Goal: Communication & Community: Answer question/provide support

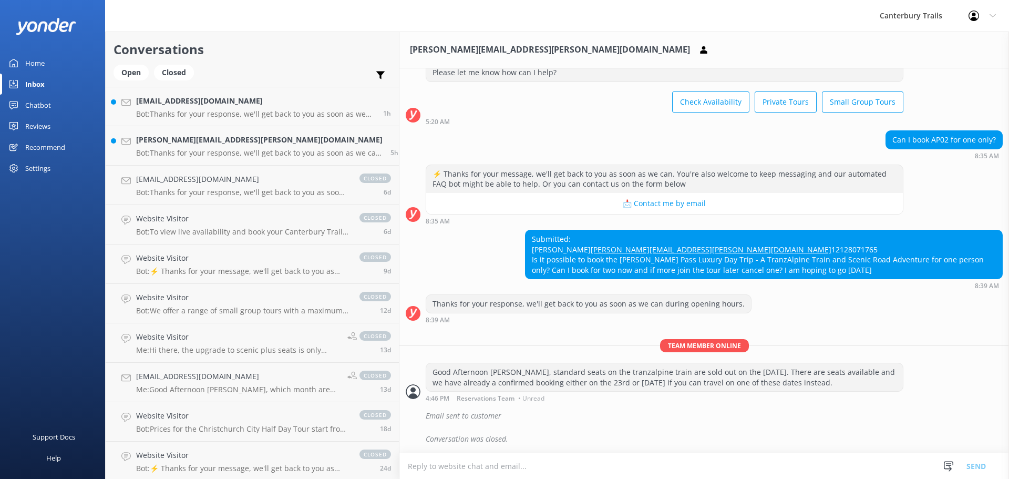
scroll to position [64, 0]
click at [183, 156] on p "Bot: Thanks for your response, we'll get back to you as soon as we can during o…" at bounding box center [259, 152] width 246 height 9
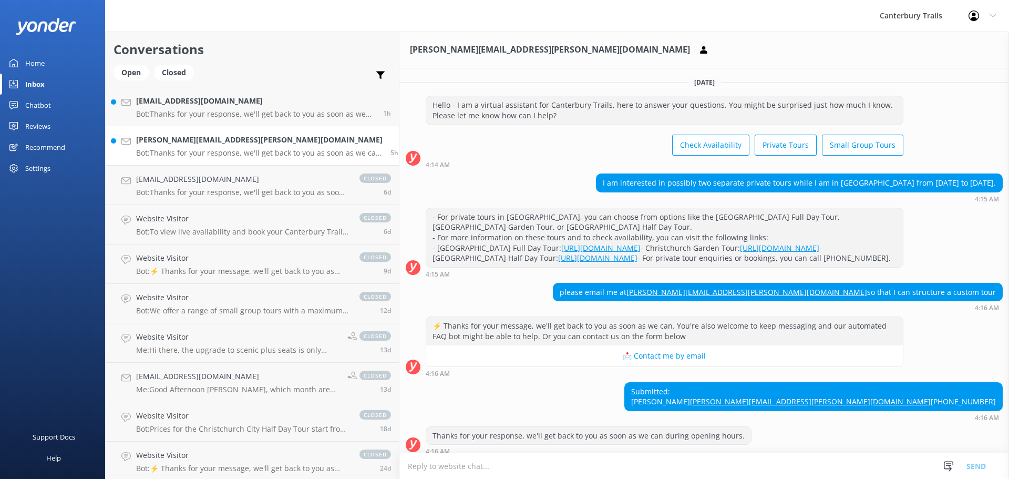
scroll to position [49, 0]
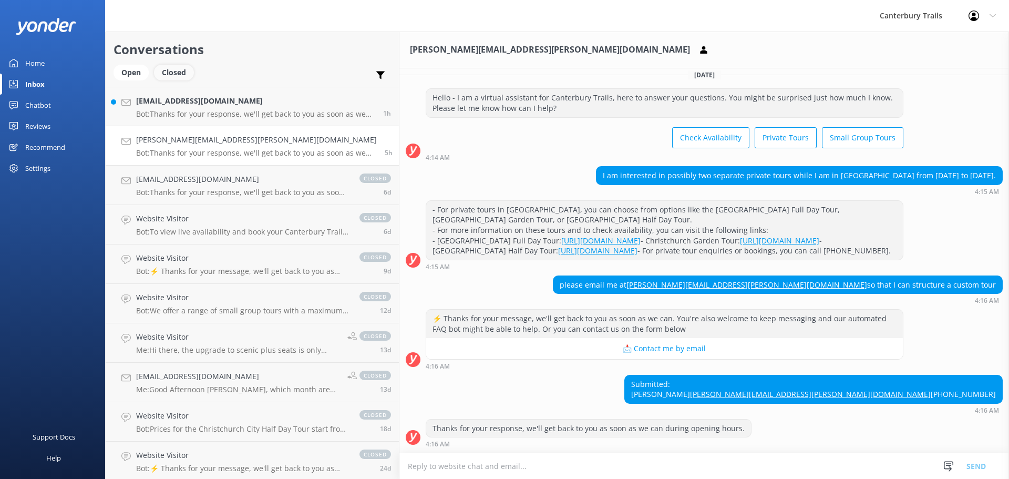
click at [172, 69] on div "Closed" at bounding box center [174, 73] width 40 height 16
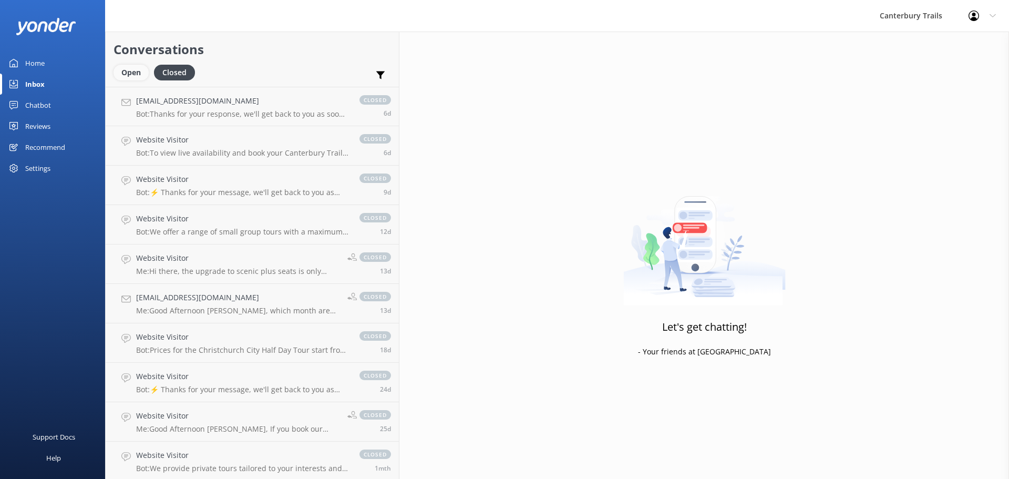
click at [128, 76] on div "Open" at bounding box center [130, 73] width 35 height 16
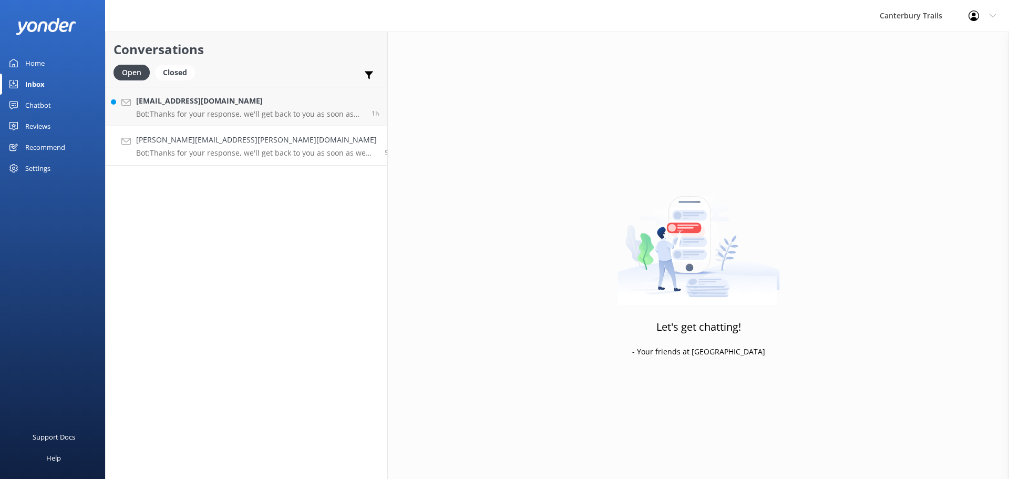
click at [174, 147] on div "eric.ostertag@gmail.com Bot: Thanks for your response, we'll get back to you as…" at bounding box center [256, 145] width 241 height 23
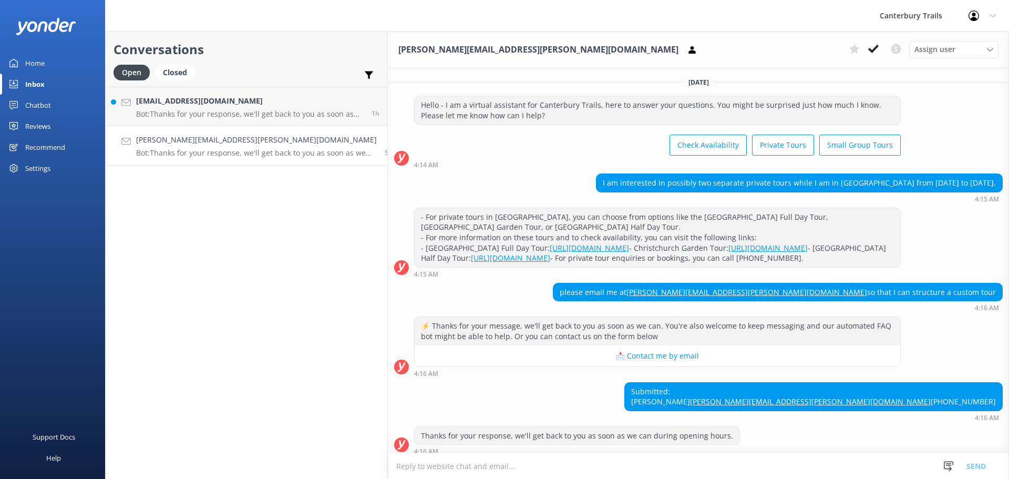
scroll to position [49, 0]
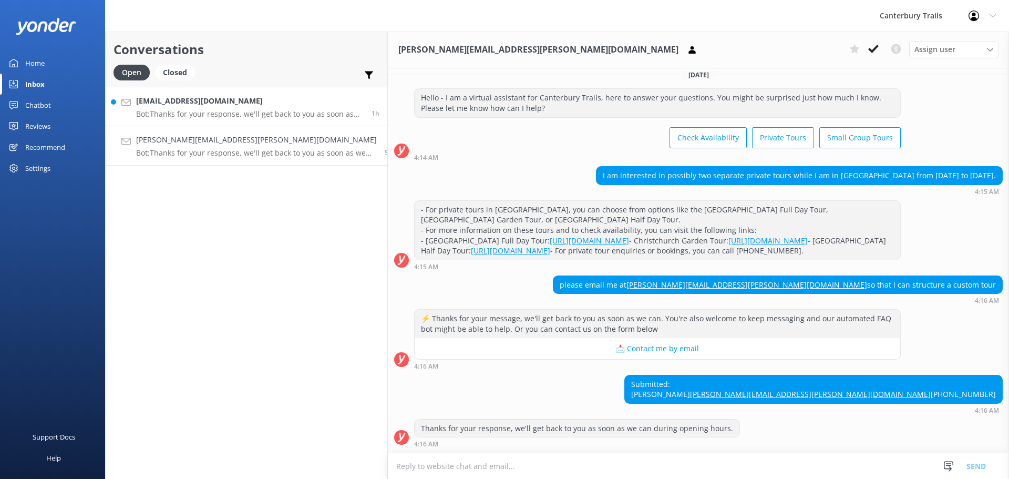
click at [181, 96] on h4 "[EMAIL_ADDRESS][DOMAIN_NAME]" at bounding box center [249, 101] width 227 height 12
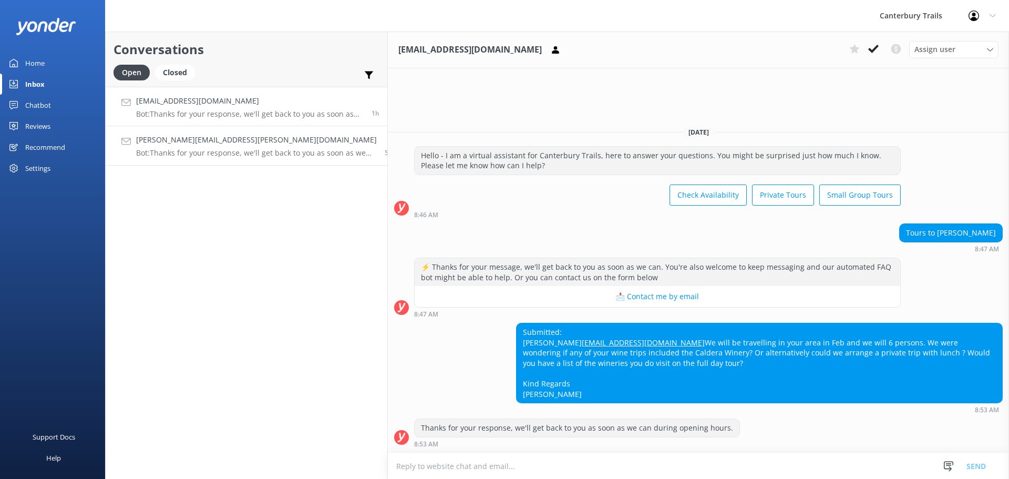
click at [187, 142] on h4 "[PERSON_NAME][EMAIL_ADDRESS][PERSON_NAME][DOMAIN_NAME]" at bounding box center [256, 140] width 241 height 12
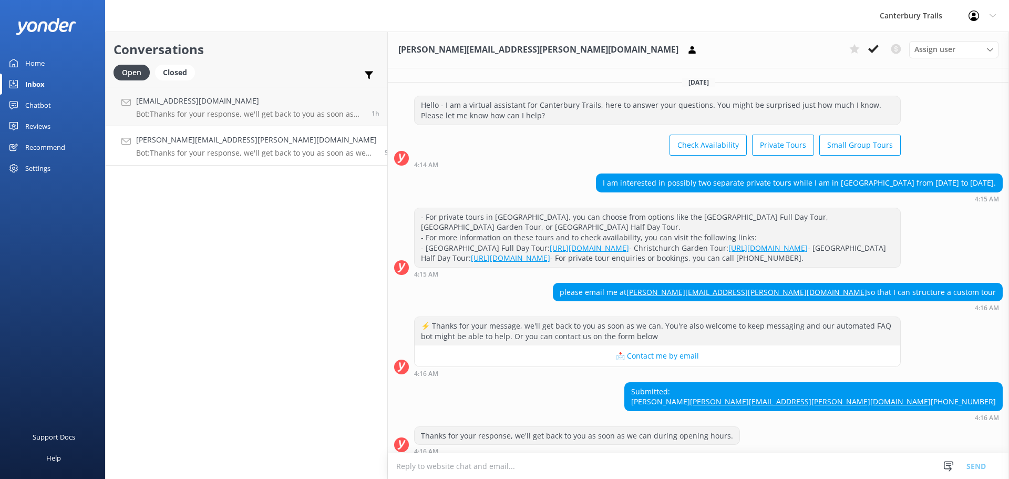
scroll to position [49, 0]
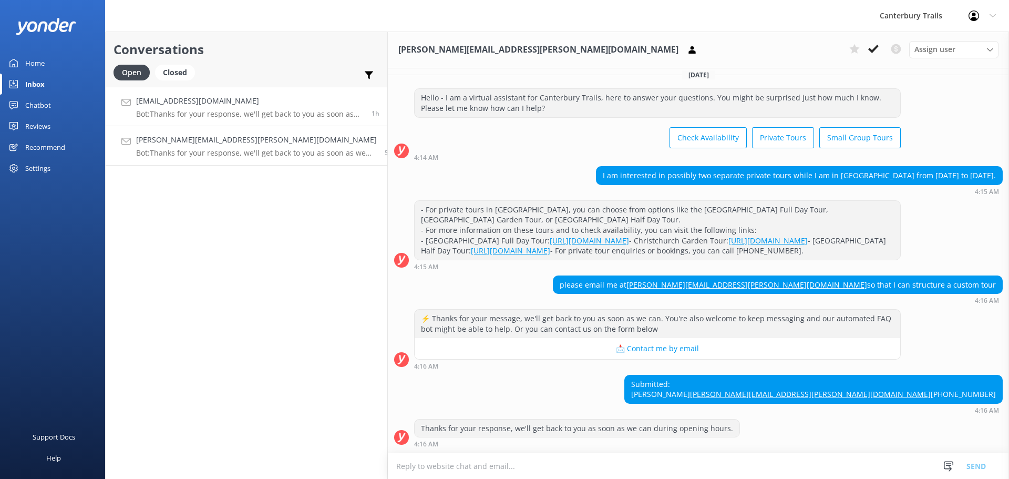
click at [180, 98] on h4 "[EMAIL_ADDRESS][DOMAIN_NAME]" at bounding box center [249, 101] width 227 height 12
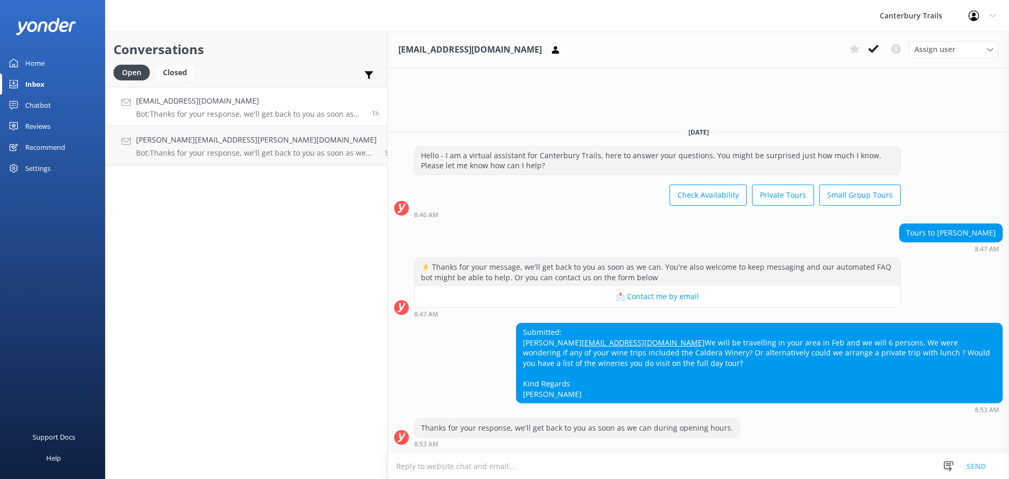
click at [189, 115] on p "Bot: Thanks for your response, we'll get back to you as soon as we can during o…" at bounding box center [249, 113] width 227 height 9
drag, startPoint x: 153, startPoint y: 113, endPoint x: 162, endPoint y: 118, distance: 10.1
click at [154, 112] on p "Bot: Thanks for your response, we'll get back to you as soon as we can during o…" at bounding box center [249, 113] width 227 height 9
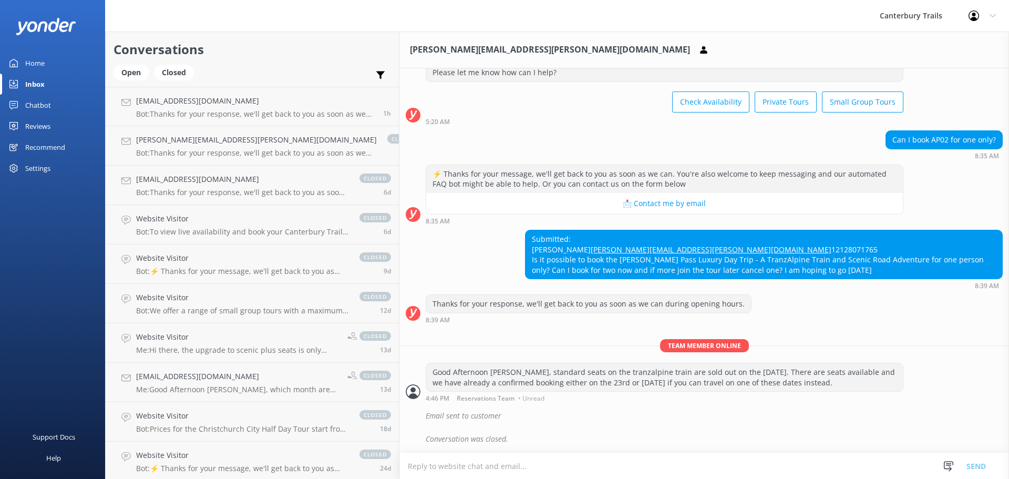
scroll to position [64, 0]
click at [168, 113] on p "Bot: Thanks for your response, we'll get back to you as soon as we can during o…" at bounding box center [255, 113] width 239 height 9
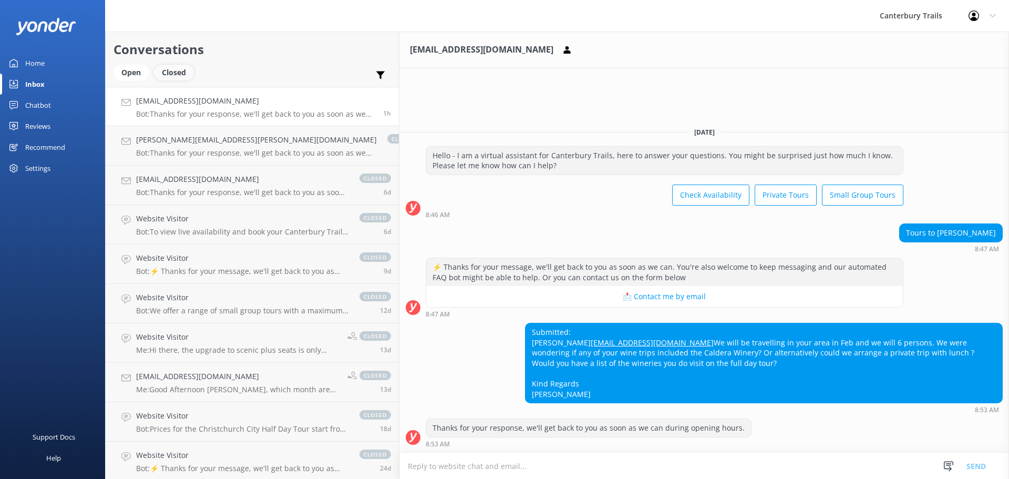
drag, startPoint x: 165, startPoint y: 75, endPoint x: 160, endPoint y: 76, distance: 5.5
click at [165, 75] on div "Closed" at bounding box center [174, 73] width 40 height 16
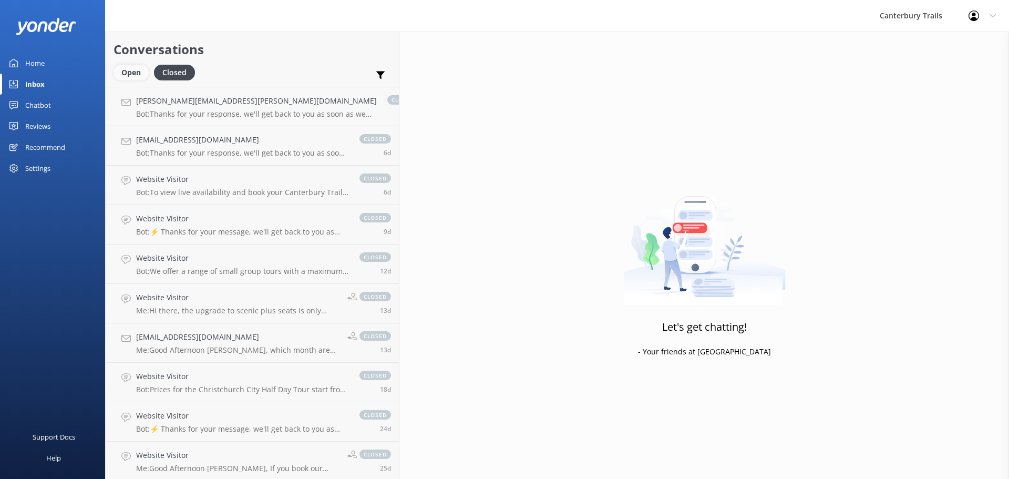
click at [129, 75] on div "Open" at bounding box center [130, 73] width 35 height 16
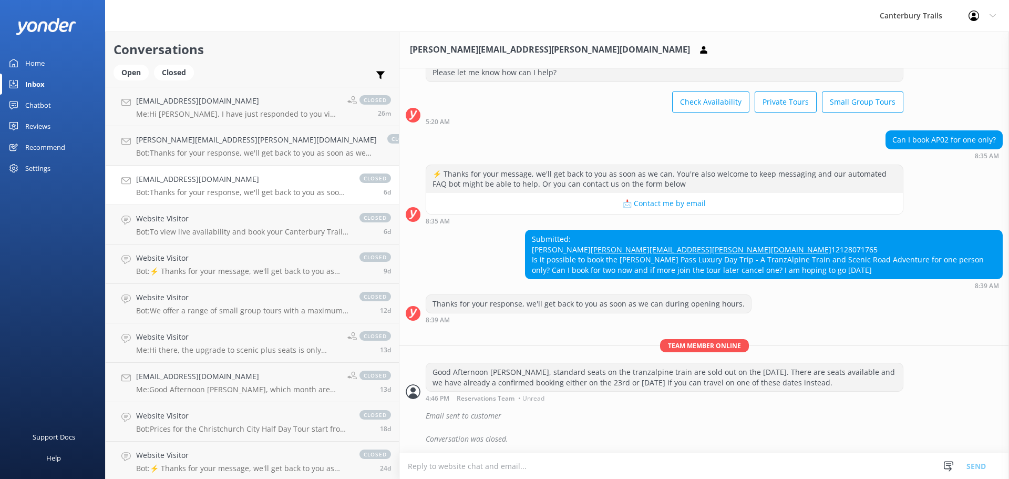
scroll to position [64, 0]
click at [155, 141] on h4 "[PERSON_NAME][EMAIL_ADDRESS][PERSON_NAME][DOMAIN_NAME]" at bounding box center [256, 140] width 241 height 12
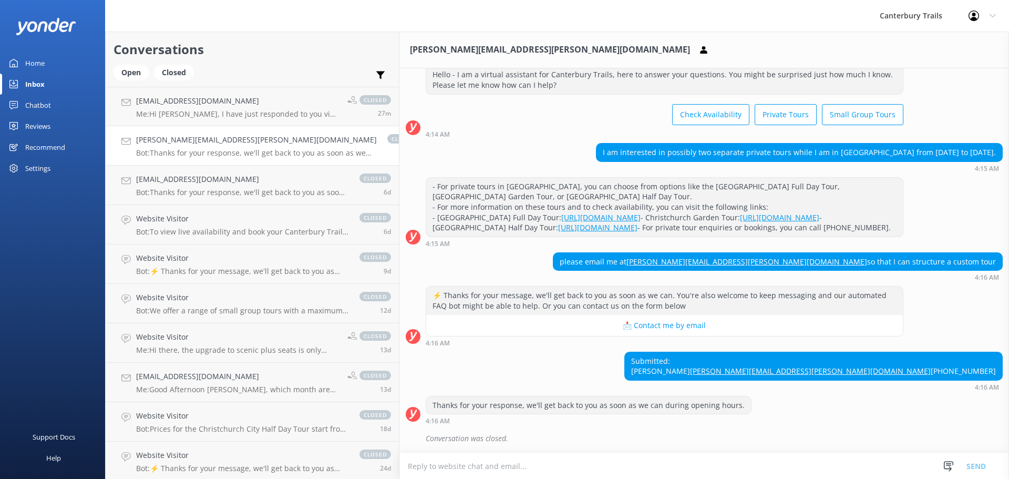
scroll to position [71, 0]
